Goal: Information Seeking & Learning: Learn about a topic

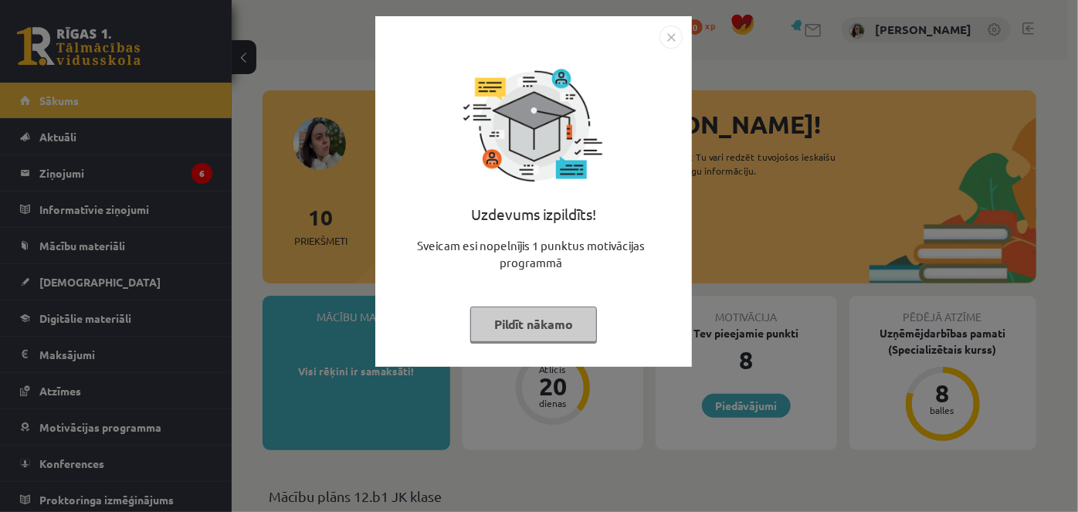
click at [547, 327] on button "Pildīt nākamo" at bounding box center [533, 324] width 127 height 36
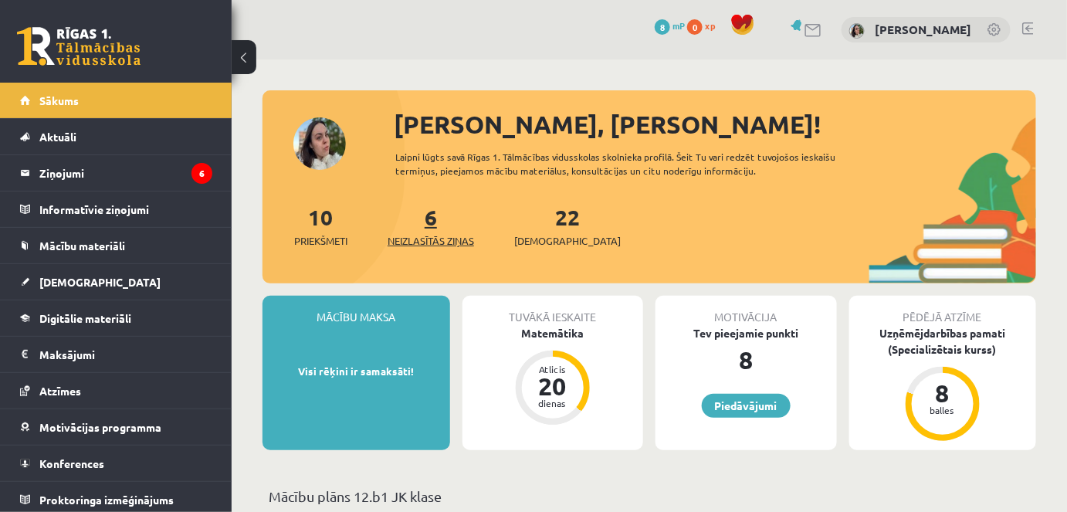
click at [428, 238] on span "Neizlasītās ziņas" at bounding box center [430, 240] width 86 height 15
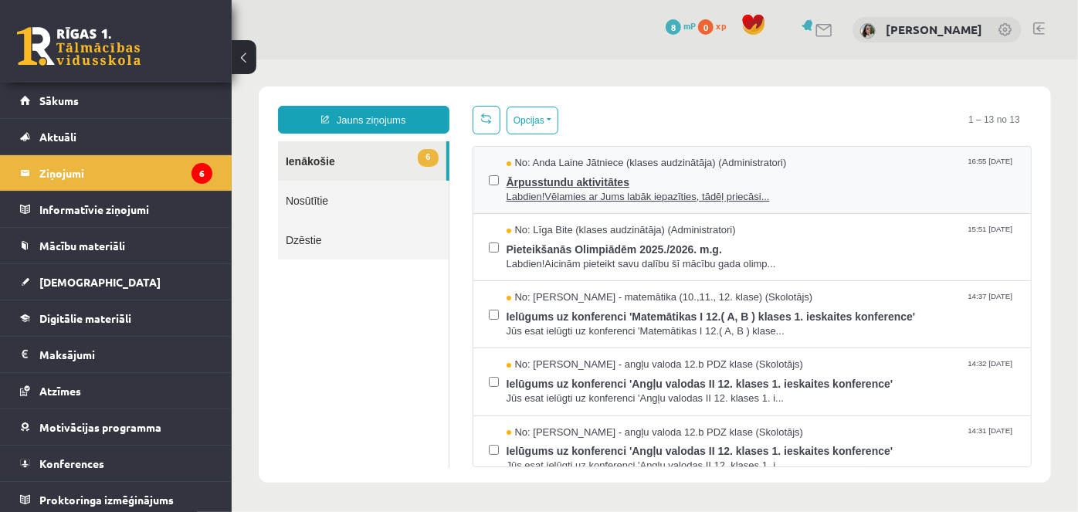
click at [555, 195] on span "Labdien!Vēlamies ar Jums labāk iepazīties, tādēļ priecāsi..." at bounding box center [760, 196] width 509 height 15
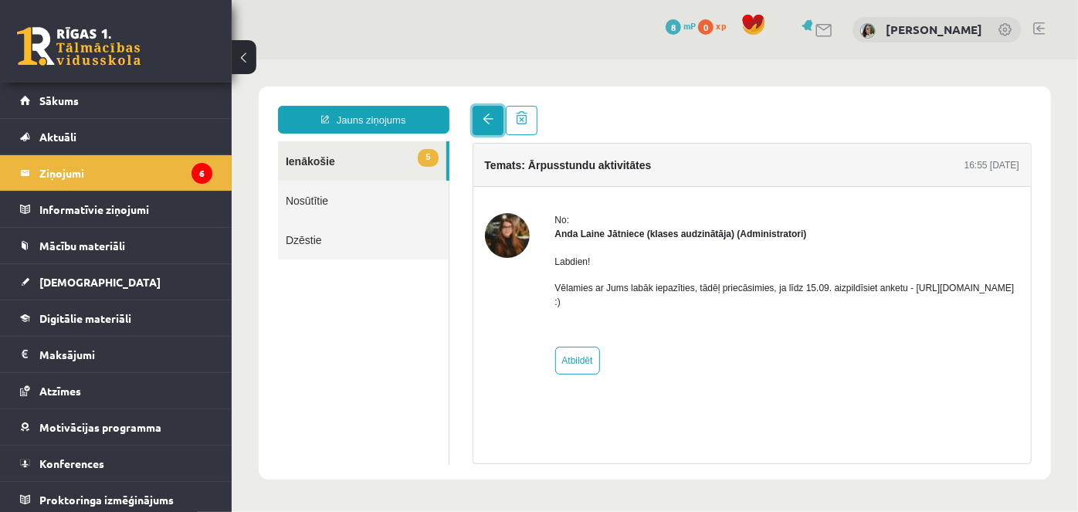
click at [492, 116] on link at bounding box center [487, 119] width 31 height 29
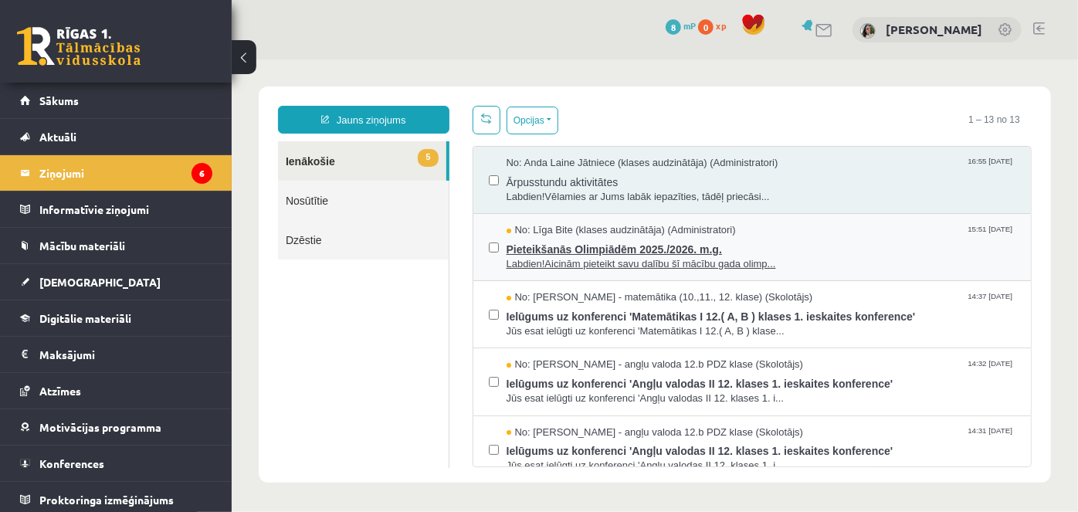
click at [601, 263] on span "Labdien!Aicinām pieteikt savu dalību šī mācību gada olimp..." at bounding box center [760, 263] width 509 height 15
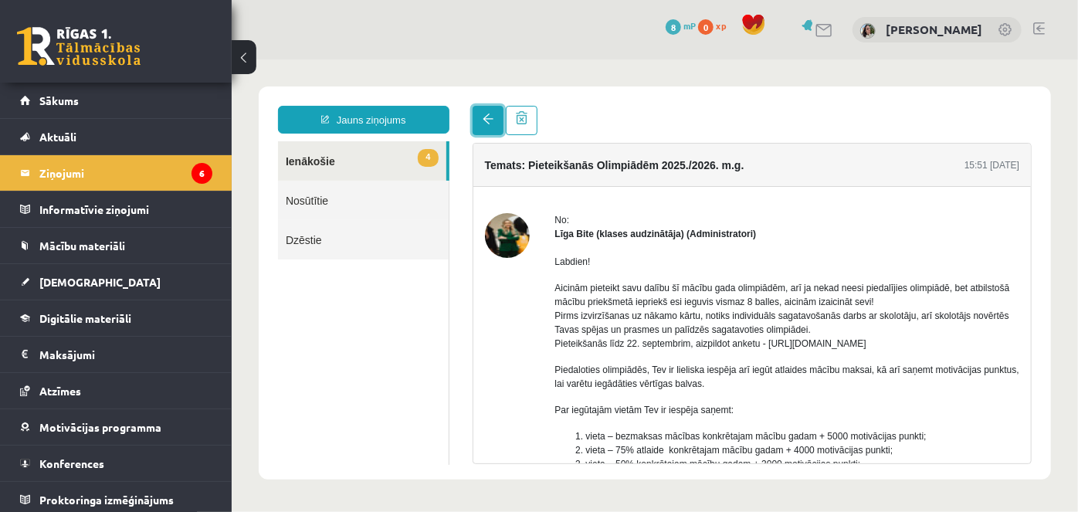
click at [489, 123] on span at bounding box center [487, 118] width 11 height 11
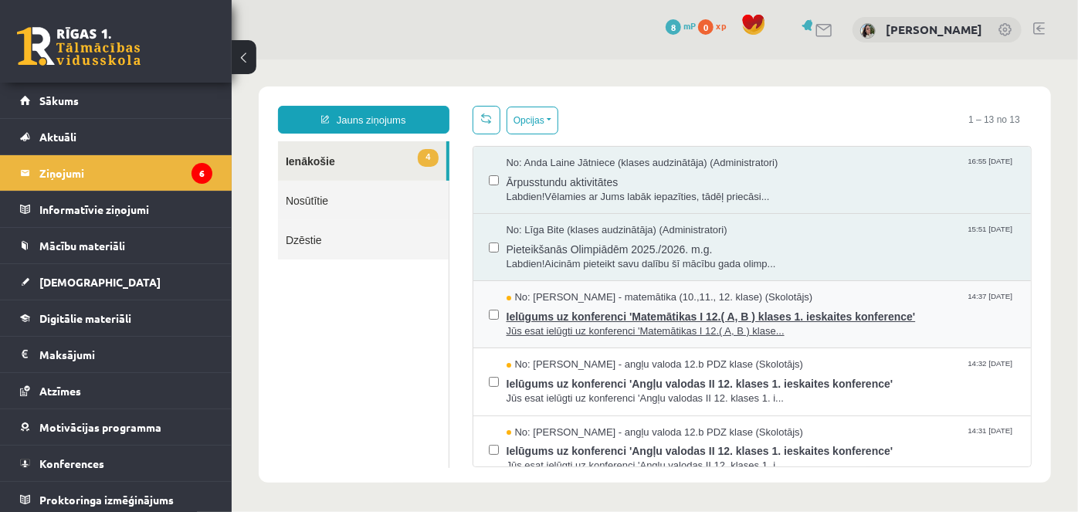
click at [629, 313] on span "Ielūgums uz konferenci 'Matemātikas I 12.( A, B ) klases 1. ieskaites konferenc…" at bounding box center [760, 313] width 509 height 19
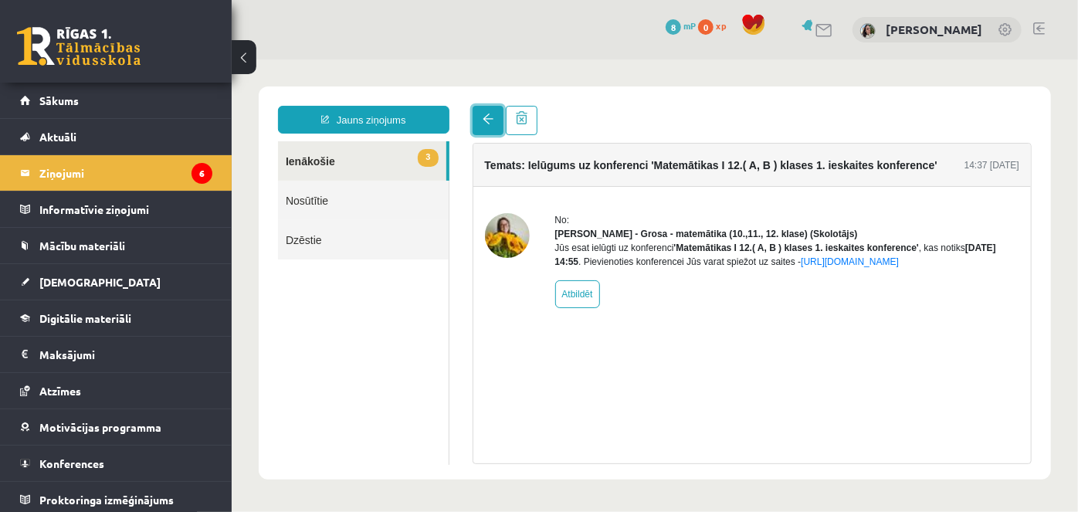
click at [486, 113] on span at bounding box center [487, 118] width 11 height 11
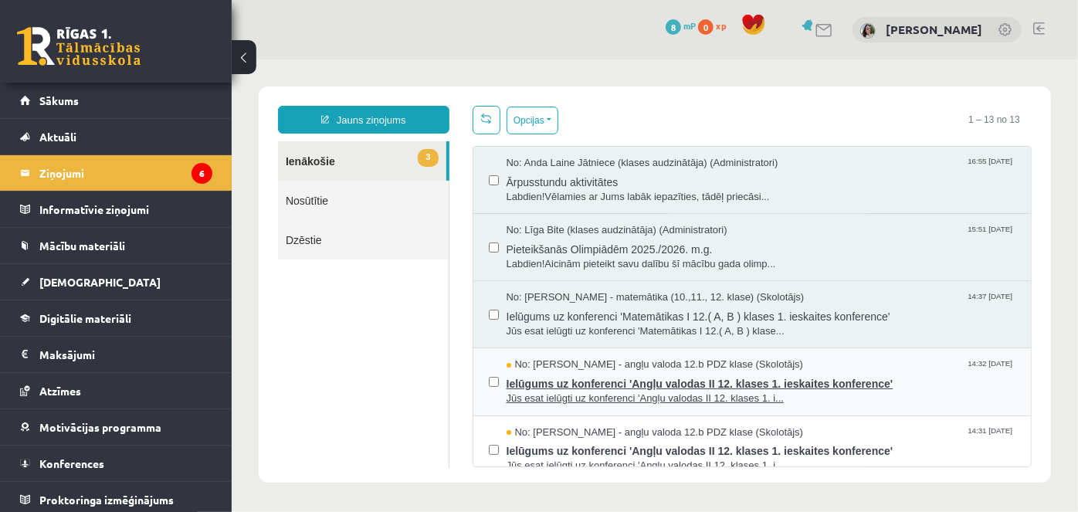
click at [645, 398] on span "Jūs esat ielūgti uz konferenci 'Angļu valodas II 12. klases 1. i..." at bounding box center [760, 398] width 509 height 15
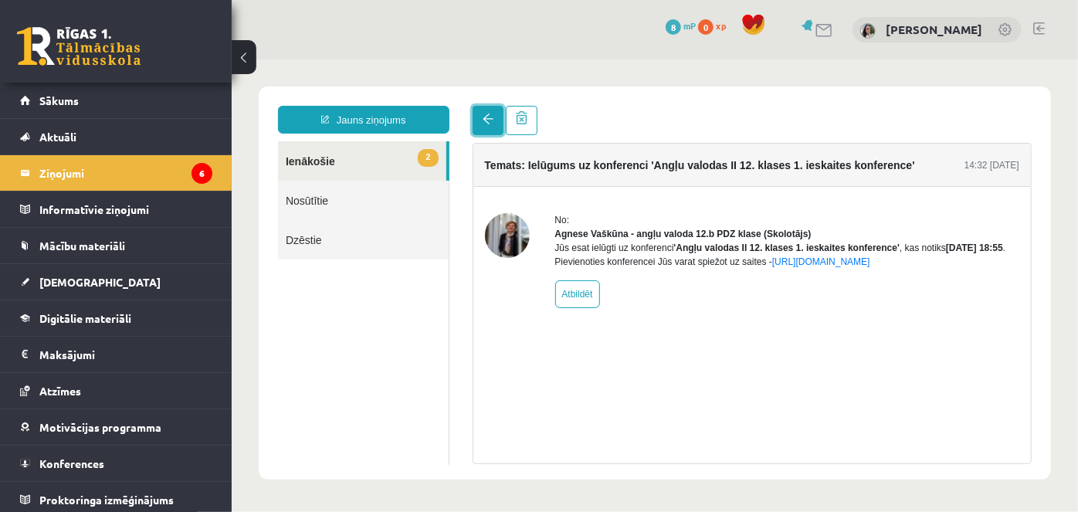
click at [487, 134] on link at bounding box center [487, 119] width 31 height 29
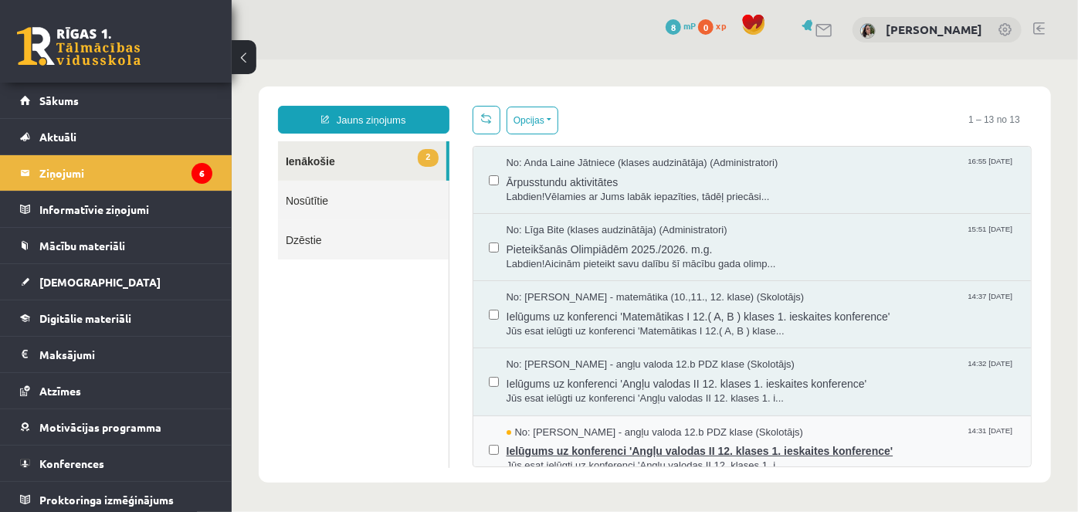
click at [651, 458] on span "Jūs esat ielūgti uz konferenci 'Angļu valodas II 12. klases 1. i..." at bounding box center [760, 465] width 509 height 15
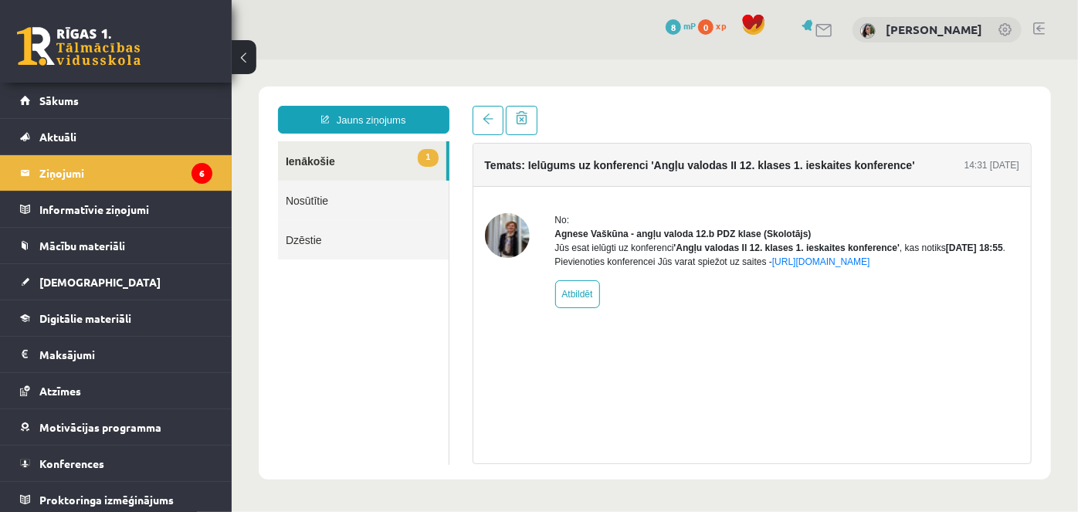
click at [489, 135] on div "Temats: Ielūgums uz konferenci 'Angļu valodas II 12. klases 1. ieskaites konfer…" at bounding box center [751, 284] width 583 height 358
click at [489, 121] on span at bounding box center [487, 118] width 11 height 11
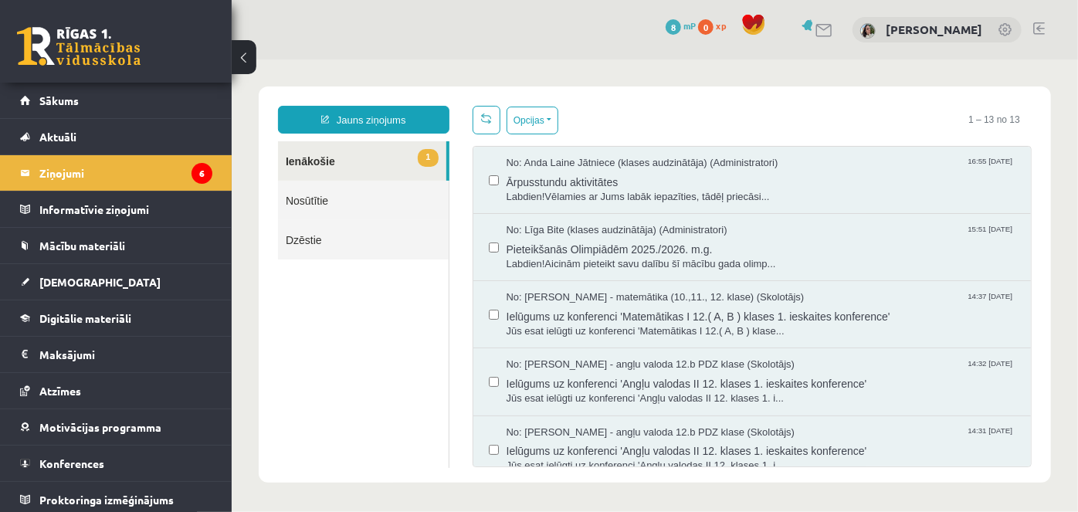
drag, startPoint x: 1034, startPoint y: 268, endPoint x: 1033, endPoint y: 276, distance: 7.8
click at [1033, 276] on div "Opcijas Atzīmēt visus ziņojumus Atcelt izvēlētos Atzīmēt visus kā lasītus Atzīm…" at bounding box center [751, 285] width 583 height 361
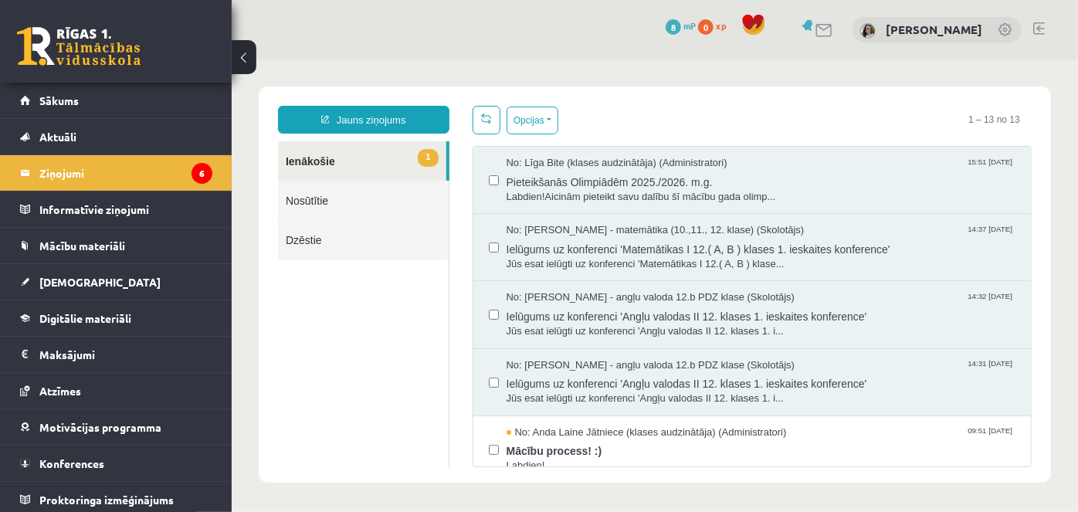
scroll to position [69, 0]
click at [557, 438] on span "Mācību process! :)" at bounding box center [760, 446] width 509 height 19
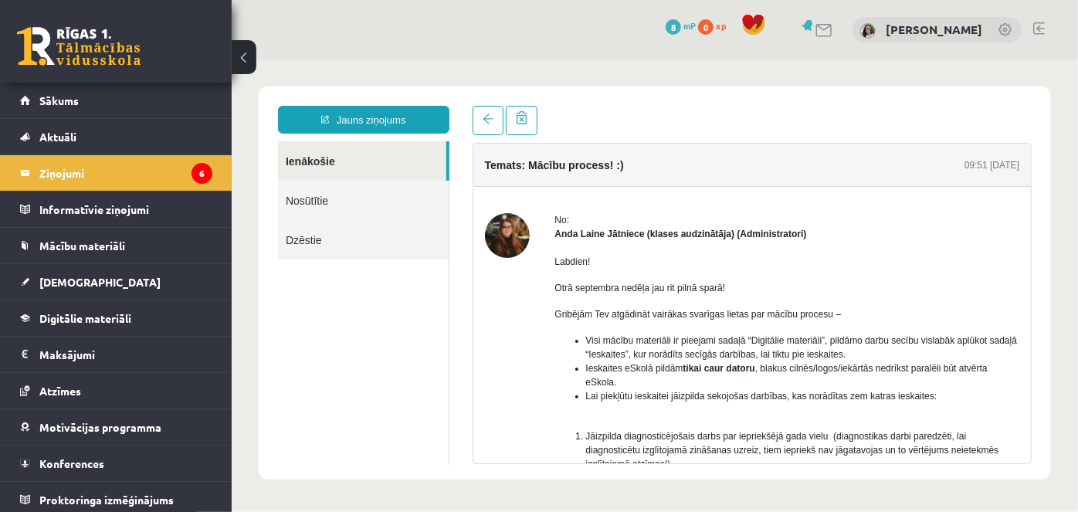
scroll to position [0, 0]
click at [485, 104] on div "Jauns ziņojums Ienākošie Nosūtītie Dzēstie ********* ********* ******* Temats: …" at bounding box center [654, 282] width 792 height 393
click at [486, 117] on span at bounding box center [487, 118] width 11 height 11
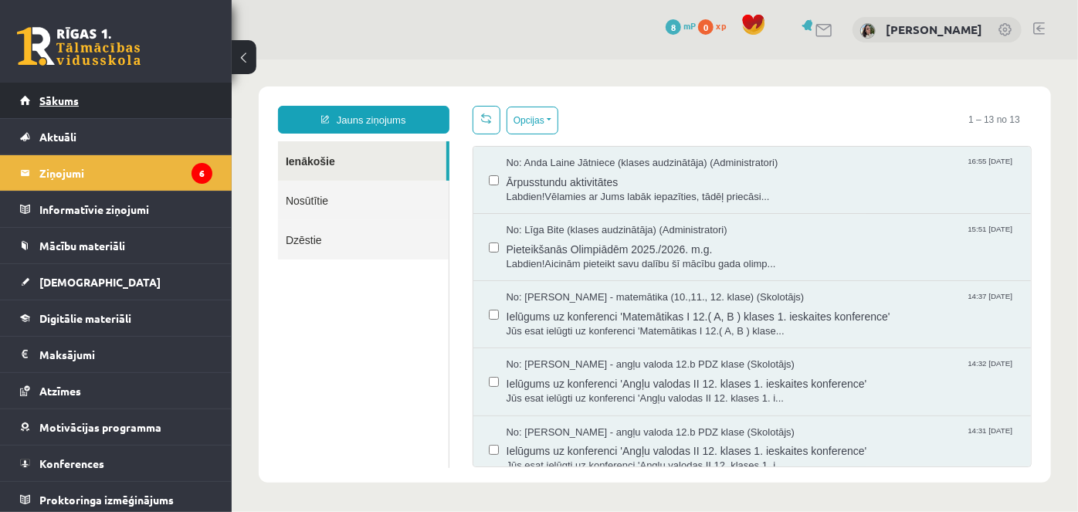
click at [154, 96] on link "Sākums" at bounding box center [116, 101] width 192 height 36
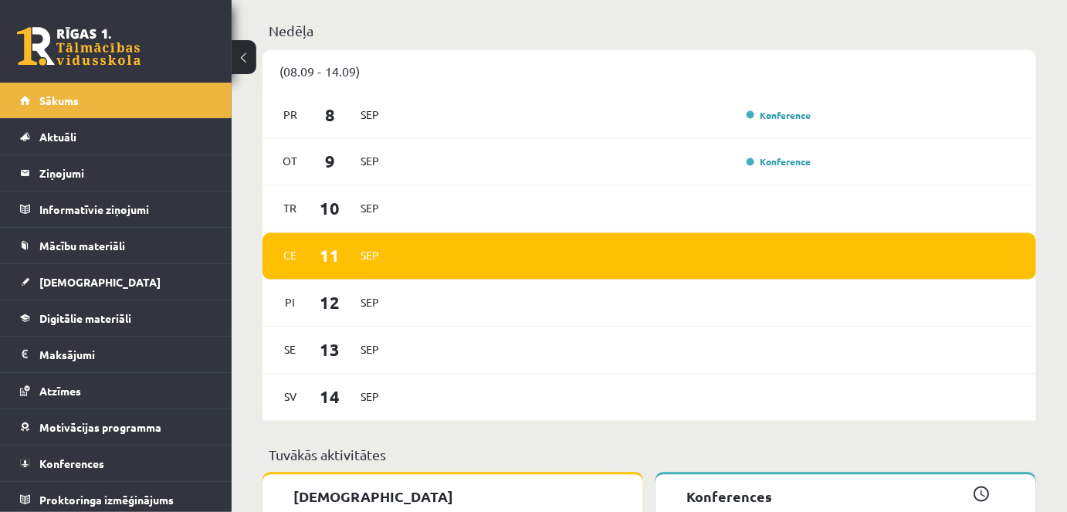
scroll to position [831, 0]
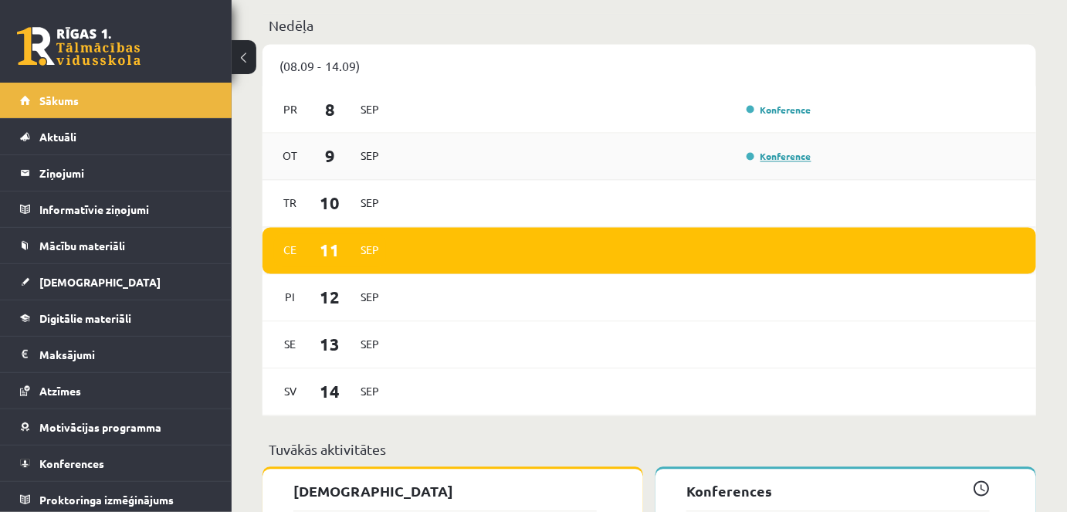
click at [804, 153] on link "Konference" at bounding box center [778, 157] width 65 height 12
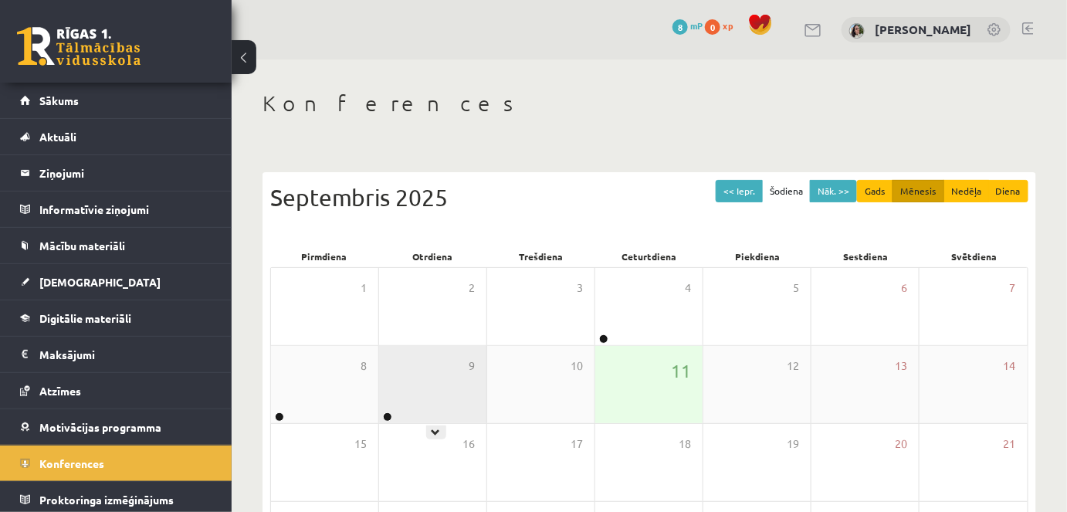
click at [418, 379] on div "9" at bounding box center [432, 384] width 107 height 77
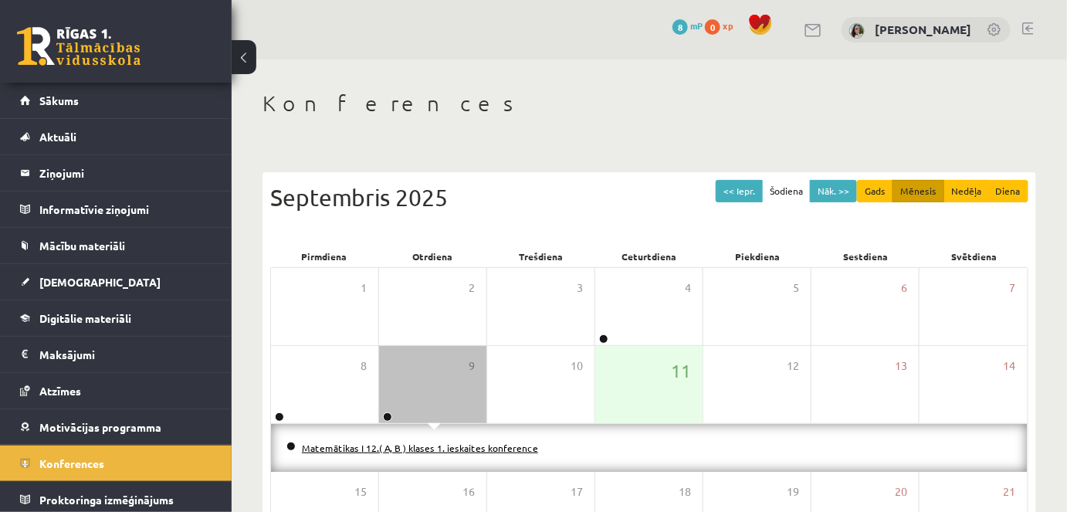
click at [439, 447] on link "Matemātikas I 12.( A, B ) klases 1. ieskaites konference" at bounding box center [420, 448] width 236 height 12
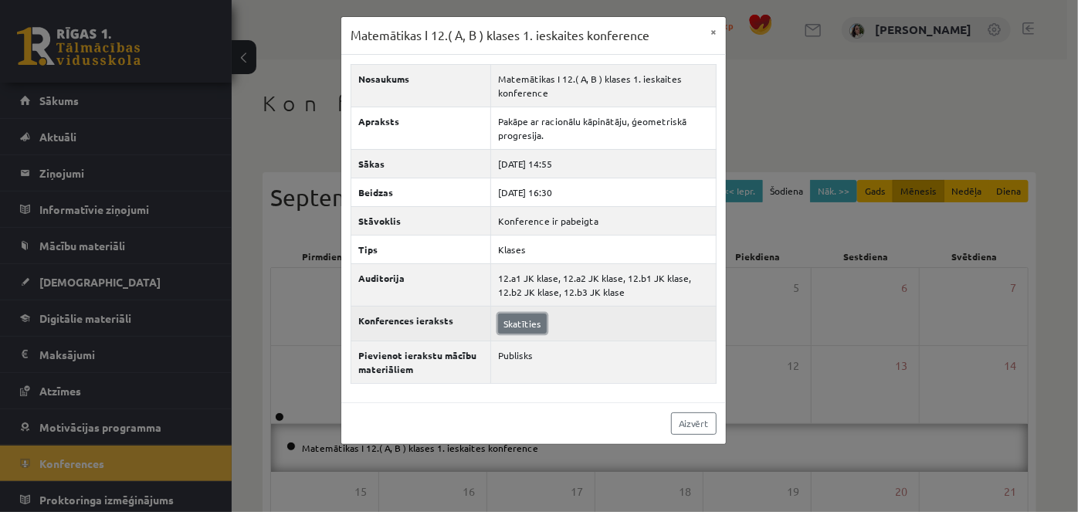
click at [532, 320] on link "Skatīties" at bounding box center [522, 323] width 49 height 20
